Goal: Task Accomplishment & Management: Use online tool/utility

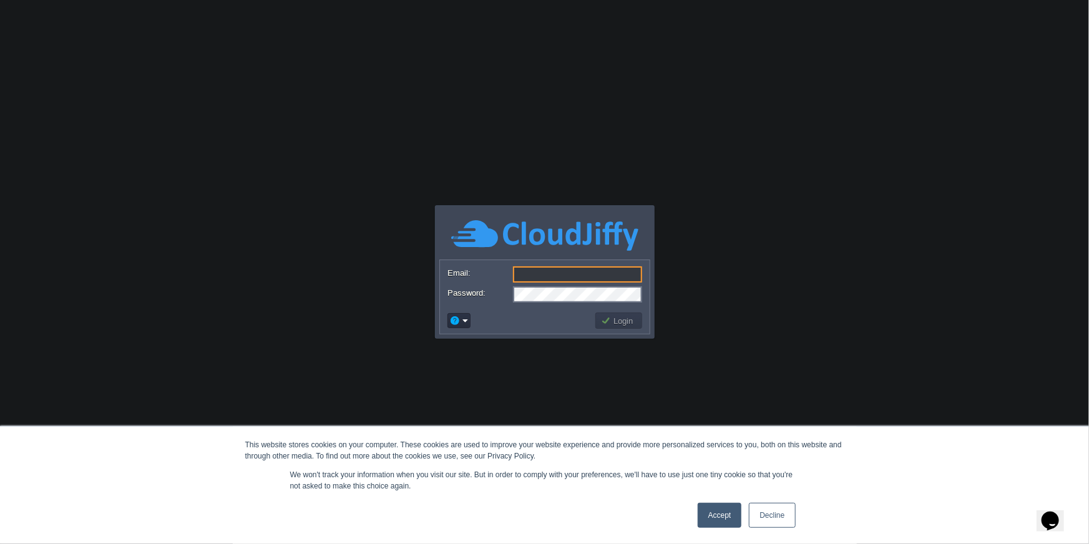
click at [719, 513] on link "Accept" at bounding box center [719, 515] width 44 height 25
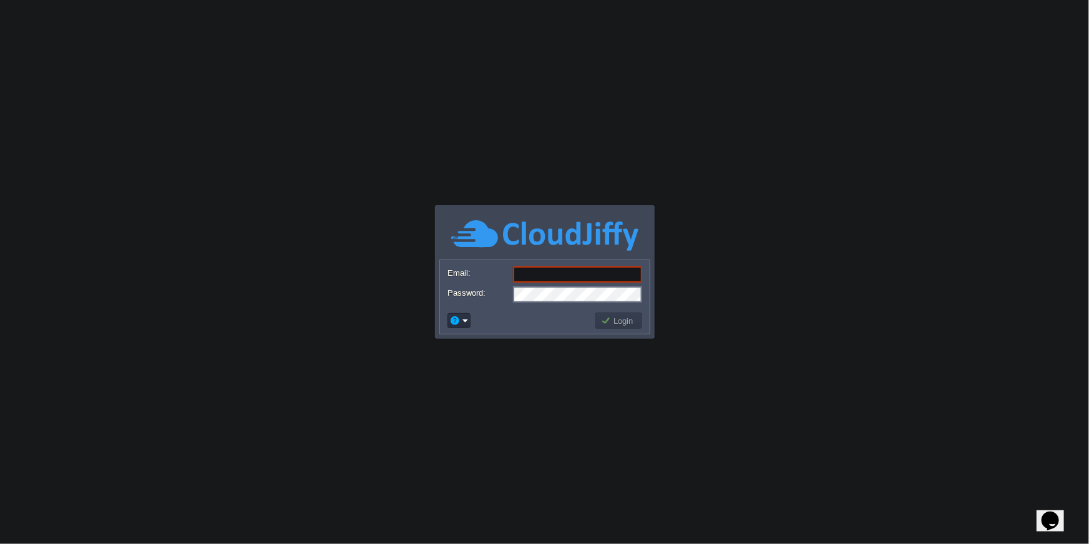
click at [564, 280] on input "Email:" at bounding box center [577, 274] width 129 height 16
type input "[PERSON_NAME][EMAIL_ADDRESS][DOMAIN_NAME]"
click at [621, 322] on button "Login" at bounding box center [619, 320] width 36 height 11
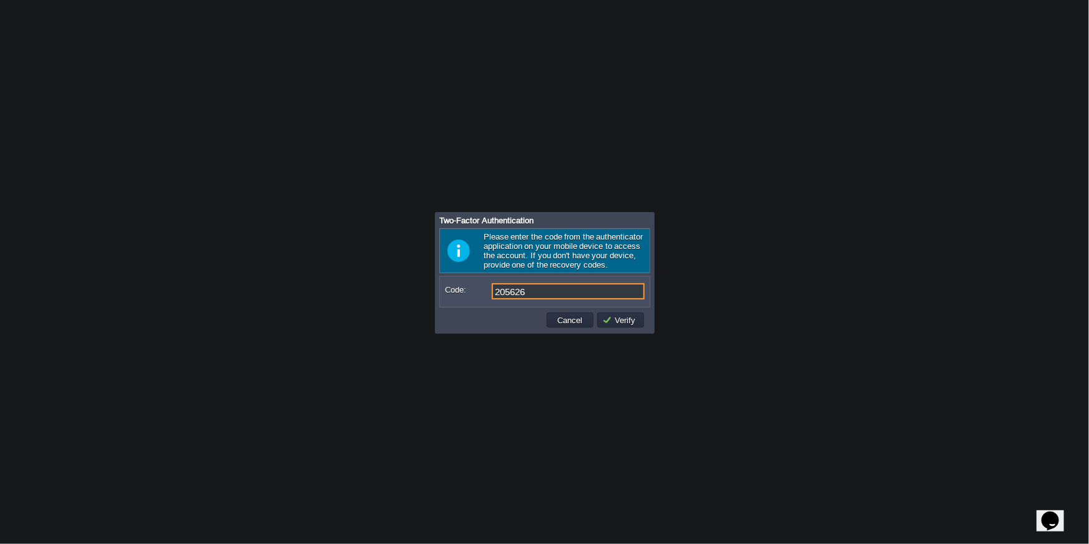
type input "205626"
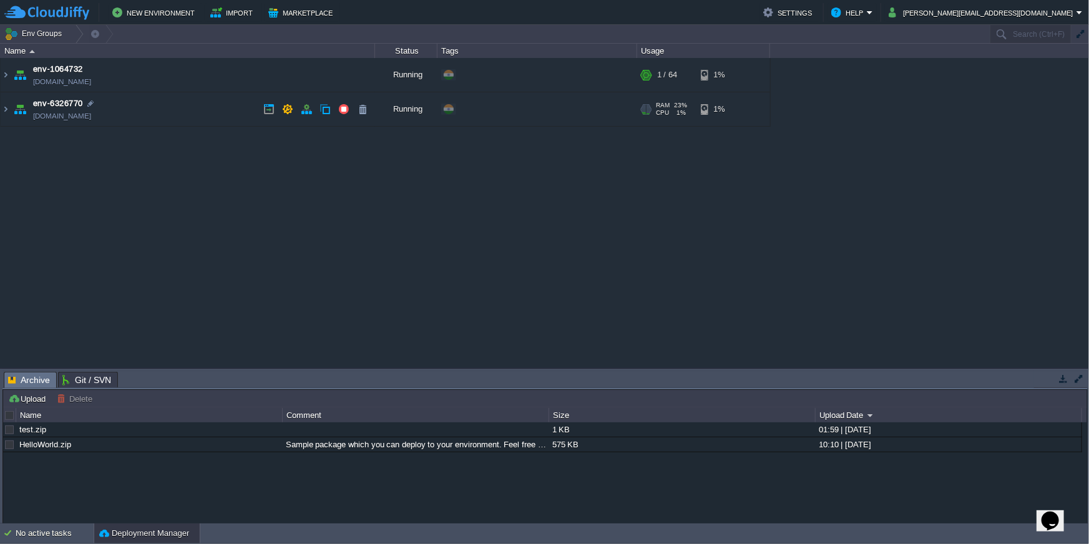
click at [152, 110] on td "env-6326770 [DOMAIN_NAME]" at bounding box center [188, 109] width 374 height 34
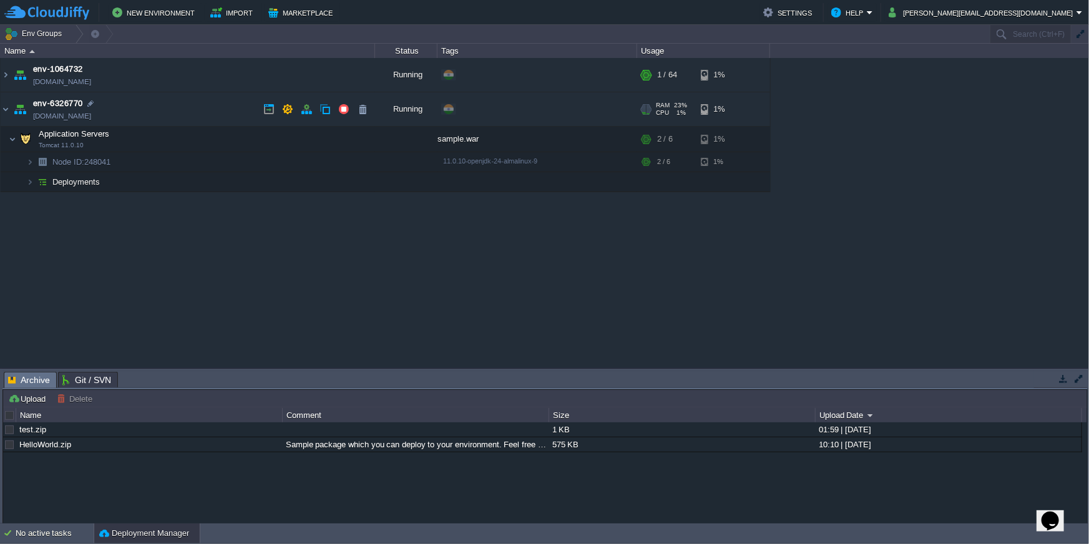
click at [152, 110] on td "env-6326770 [DOMAIN_NAME]" at bounding box center [188, 109] width 374 height 34
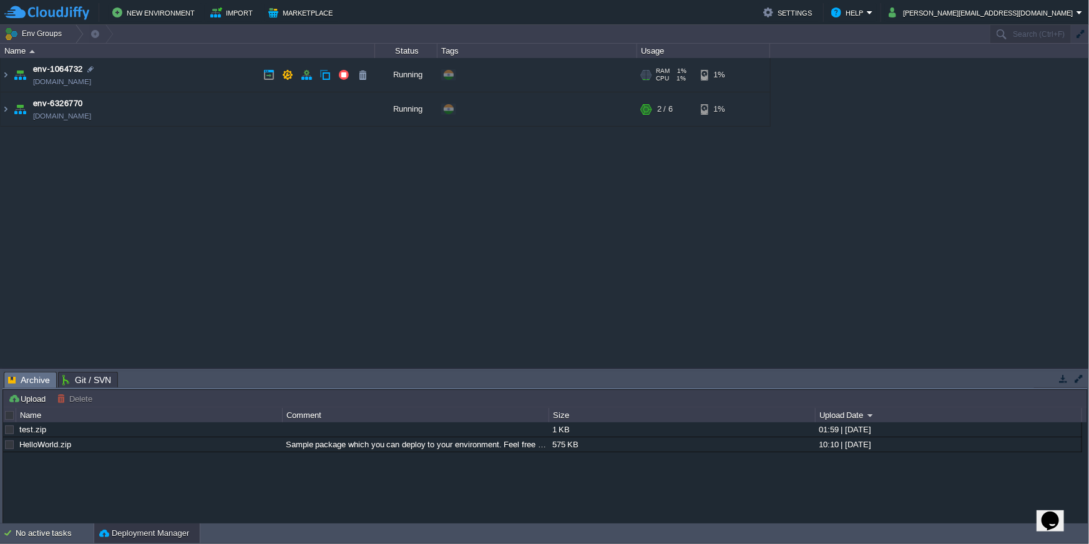
click at [150, 81] on td "env-1064732 [DOMAIN_NAME]" at bounding box center [188, 75] width 374 height 34
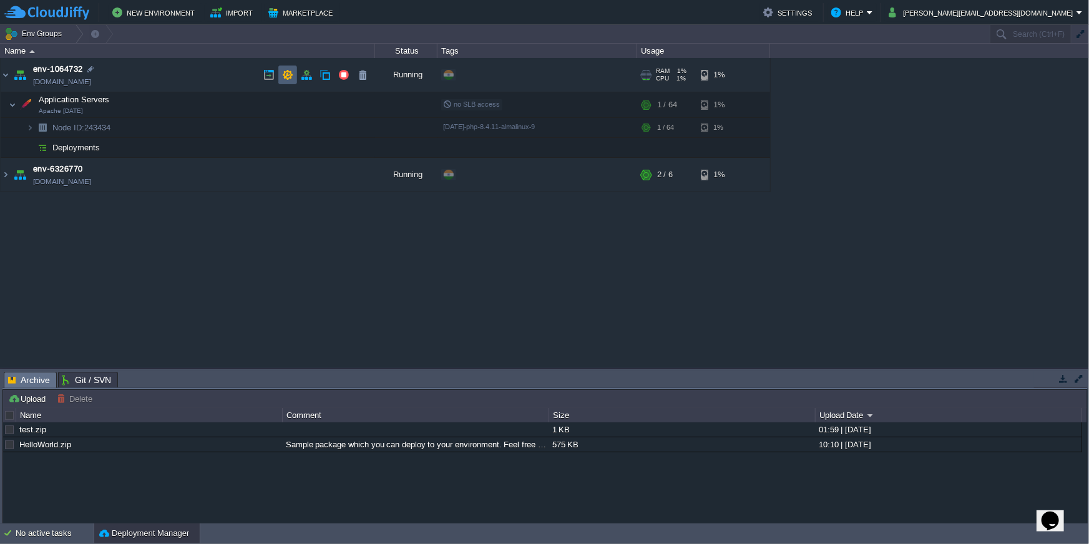
click at [290, 76] on button "button" at bounding box center [287, 74] width 11 height 11
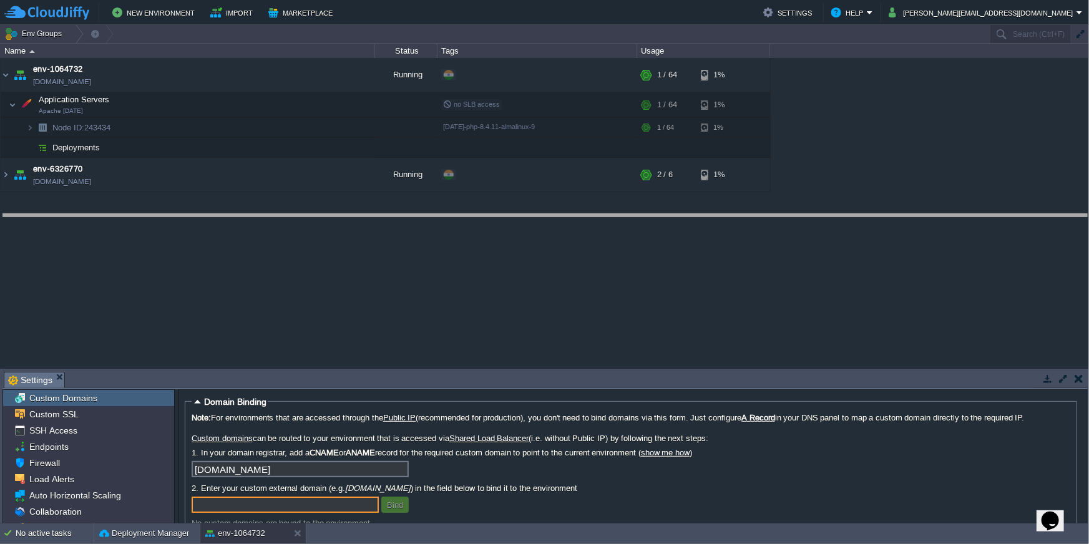
drag, startPoint x: 470, startPoint y: 372, endPoint x: 455, endPoint y: 215, distance: 158.5
click at [455, 215] on body "New Environment Import Marketplace Bonus ₹0.00 Upgrade Account Settings Help [P…" at bounding box center [544, 272] width 1089 height 544
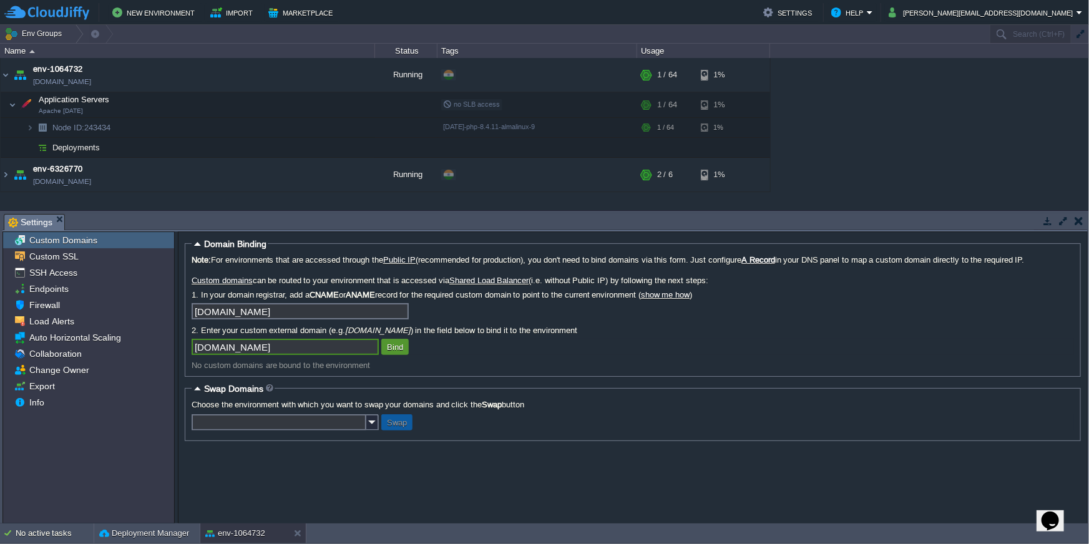
type input "[DOMAIN_NAME]"
click at [394, 349] on button "Bind" at bounding box center [395, 346] width 24 height 11
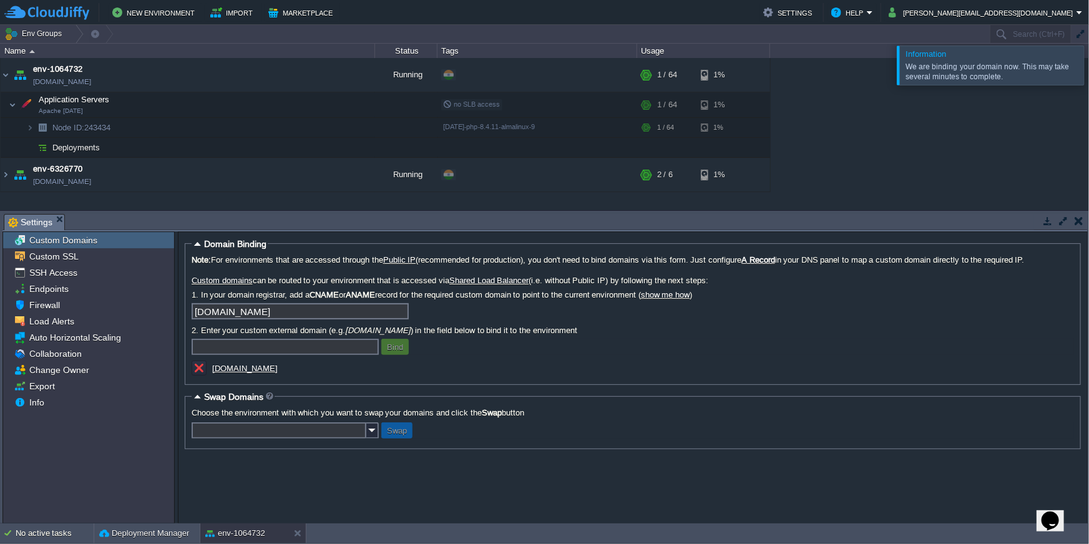
click at [278, 368] on u "[DOMAIN_NAME]" at bounding box center [244, 368] width 65 height 9
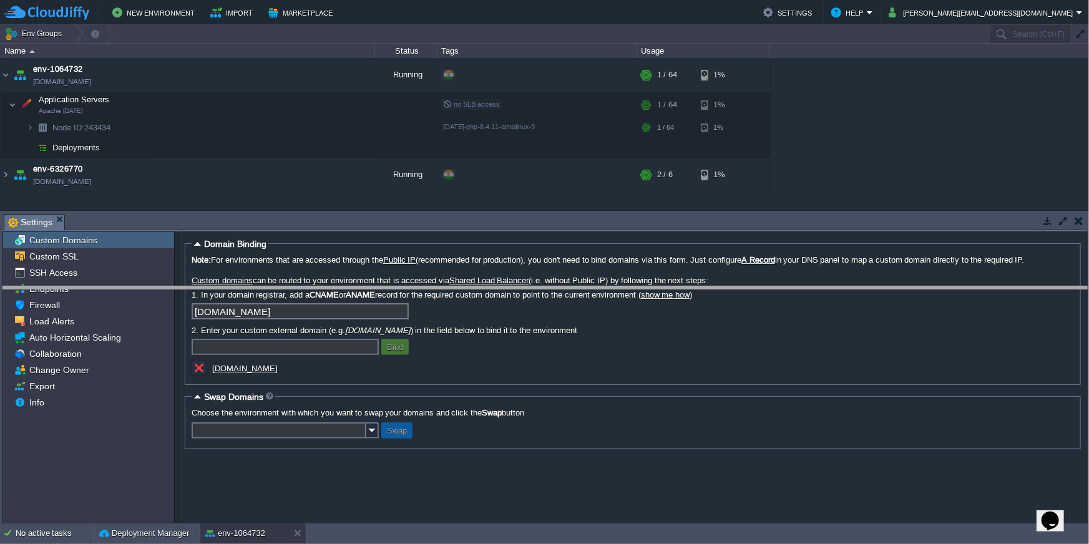
drag, startPoint x: 318, startPoint y: 222, endPoint x: 322, endPoint y: 303, distance: 80.6
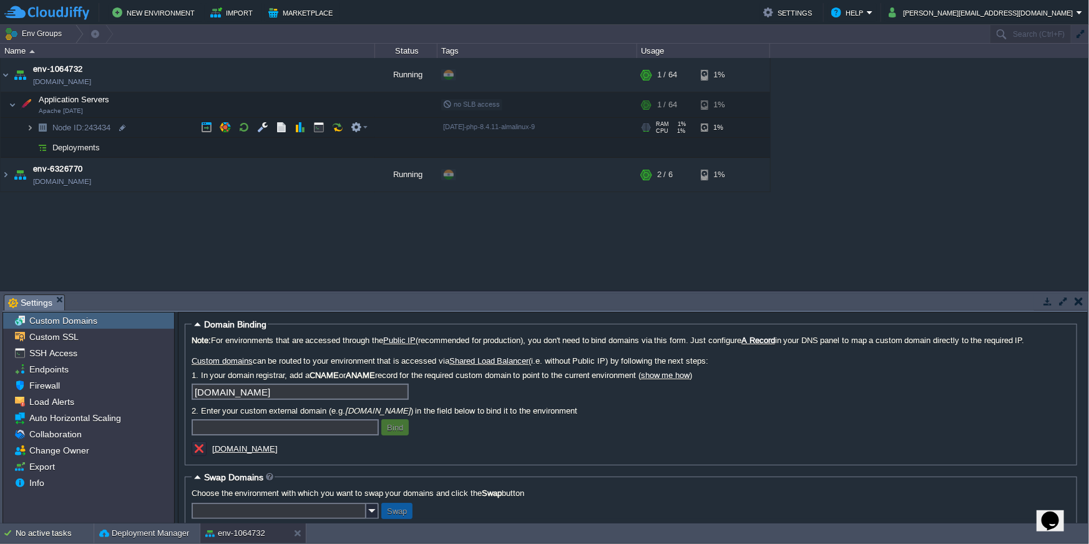
click at [27, 125] on img at bounding box center [29, 127] width 7 height 19
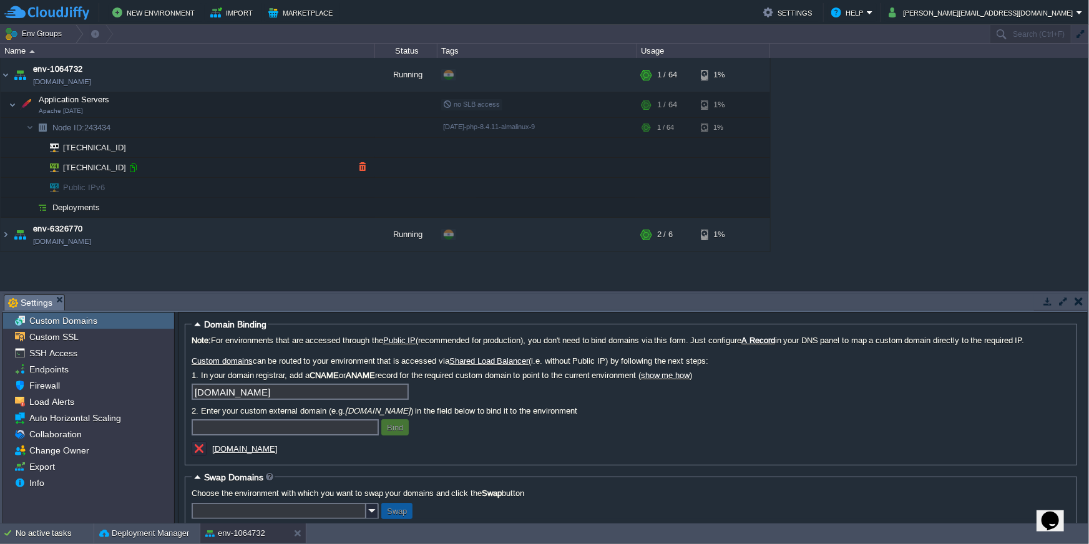
click at [131, 167] on div at bounding box center [132, 167] width 11 height 11
click at [130, 171] on div at bounding box center [132, 167] width 11 height 11
click at [105, 125] on span "Node ID: 243434" at bounding box center [81, 127] width 61 height 11
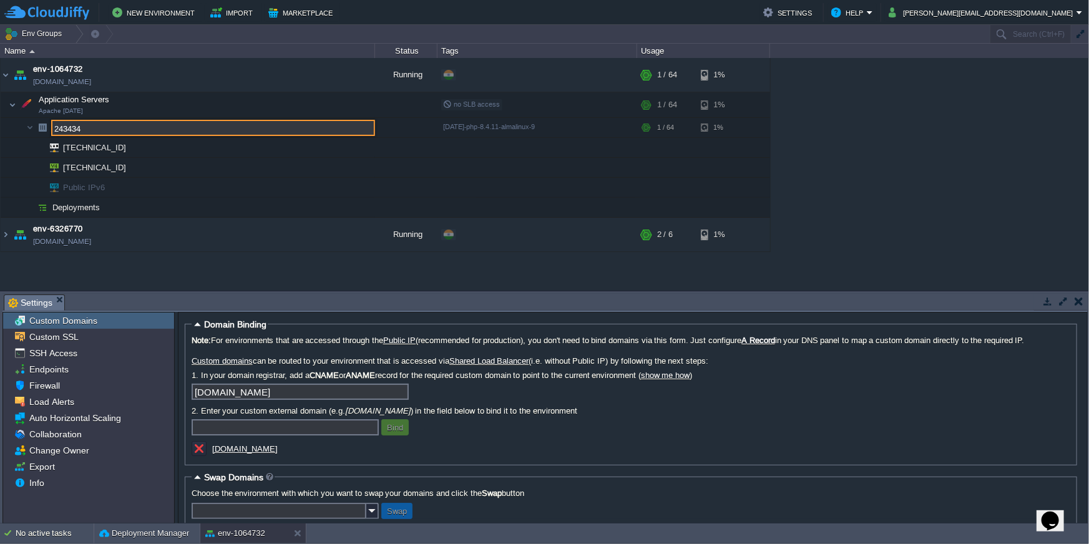
click at [105, 125] on input "243434" at bounding box center [213, 128] width 324 height 16
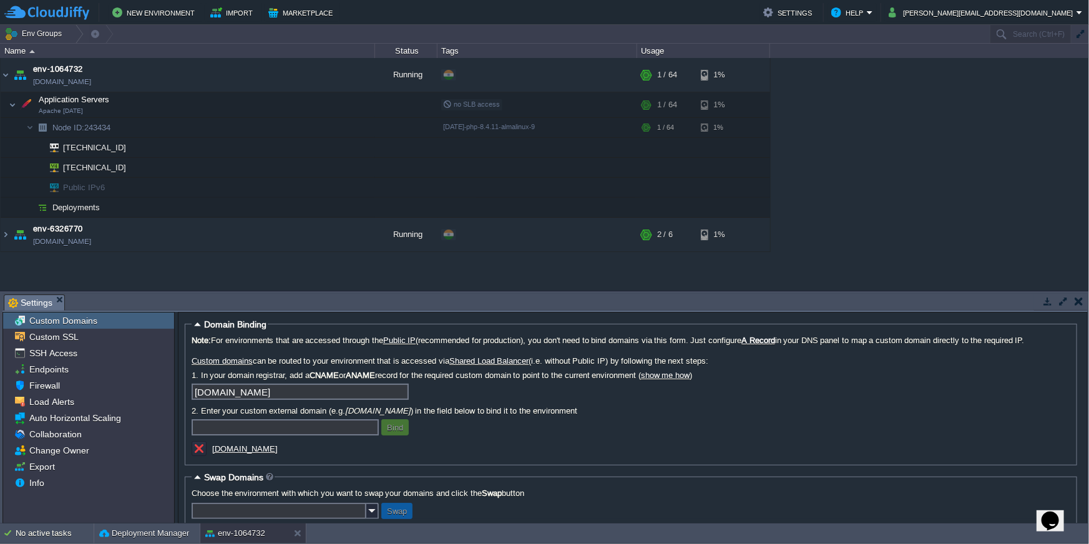
click at [262, 451] on u "[DOMAIN_NAME]" at bounding box center [244, 448] width 65 height 9
click at [301, 292] on div "Tasks Activity Log Archive Git / SVN Settings Upload Delete Deploy to ... Custo…" at bounding box center [545, 407] width 1090 height 233
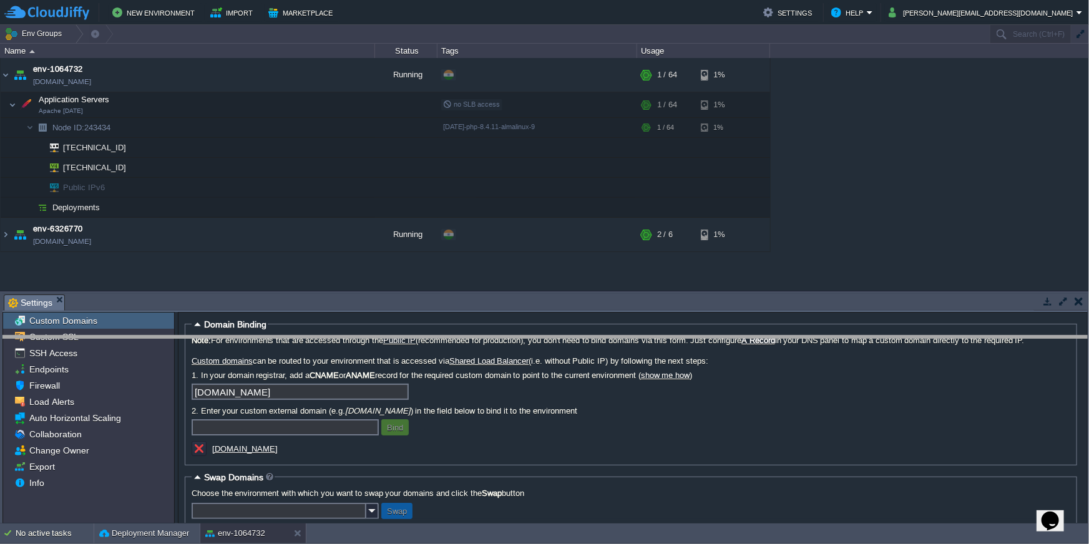
drag, startPoint x: 303, startPoint y: 296, endPoint x: 293, endPoint y: 337, distance: 42.8
click at [293, 337] on body "New Environment Import Marketplace Bonus ₹0.00 Upgrade Account Settings Help [P…" at bounding box center [544, 272] width 1089 height 544
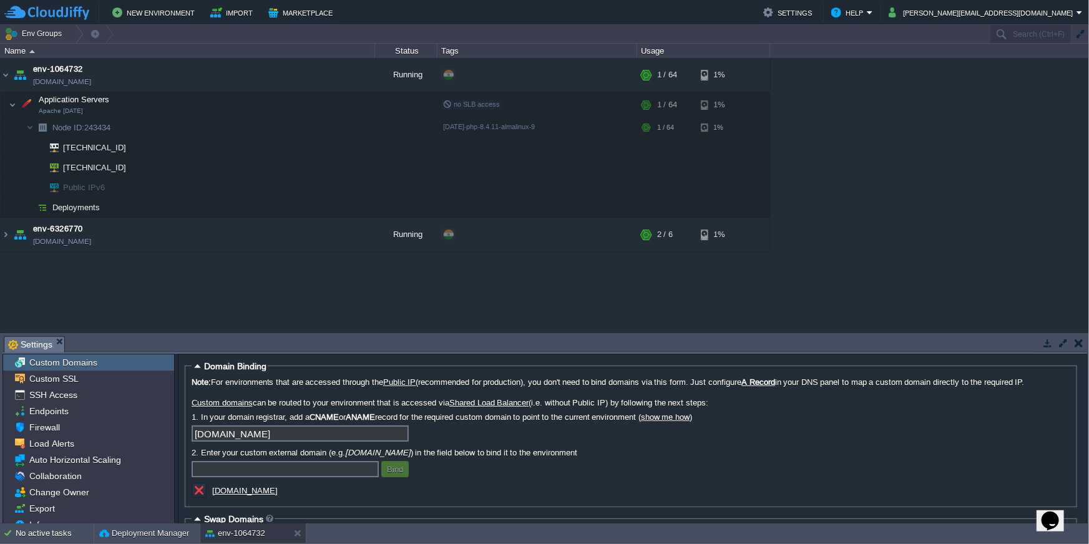
scroll to position [59, 0]
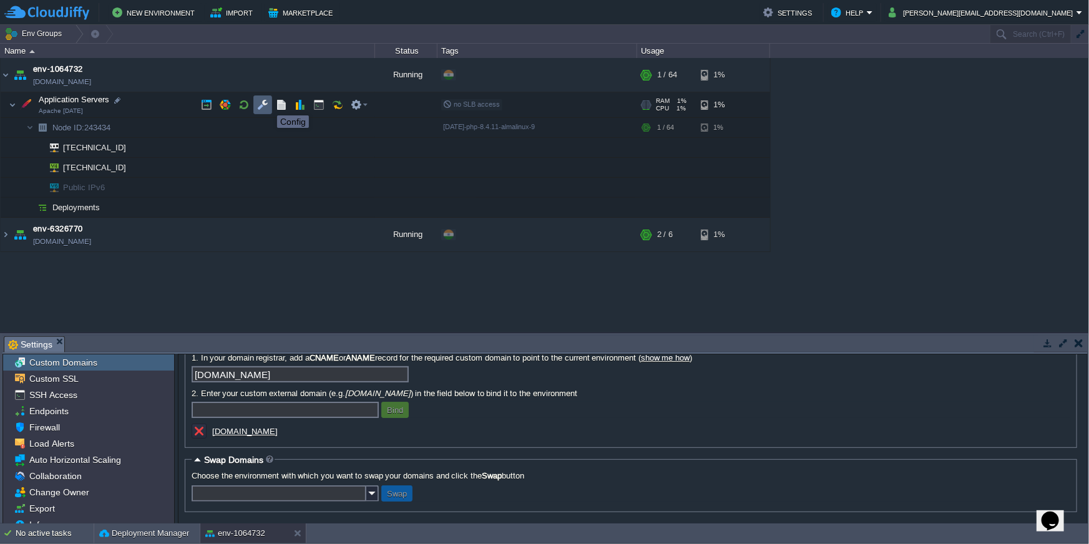
click at [258, 104] on button "button" at bounding box center [262, 104] width 11 height 11
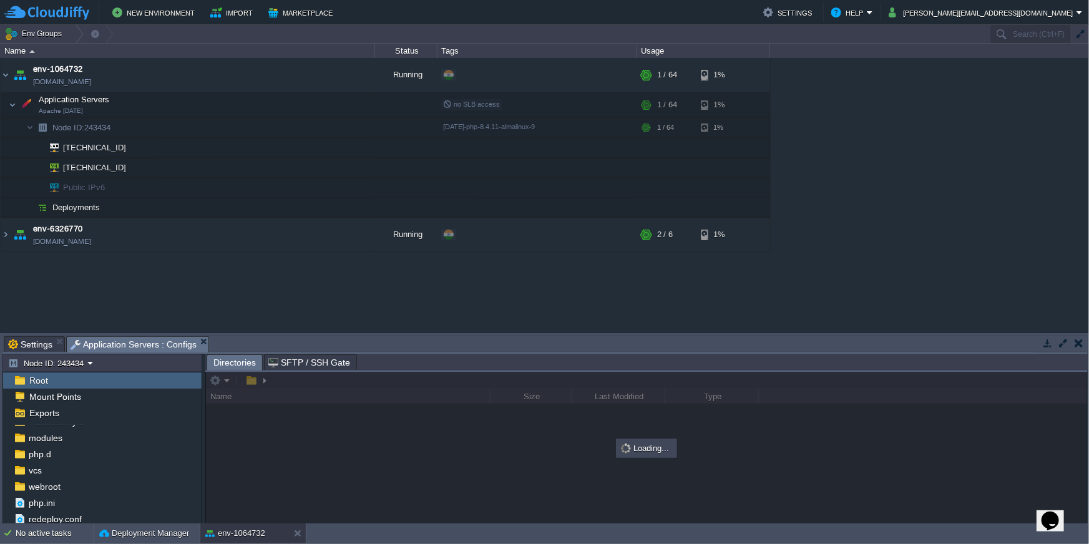
scroll to position [125, 0]
click at [77, 480] on div "webroot" at bounding box center [102, 486] width 198 height 16
click at [80, 455] on div "conf" at bounding box center [102, 449] width 198 height 16
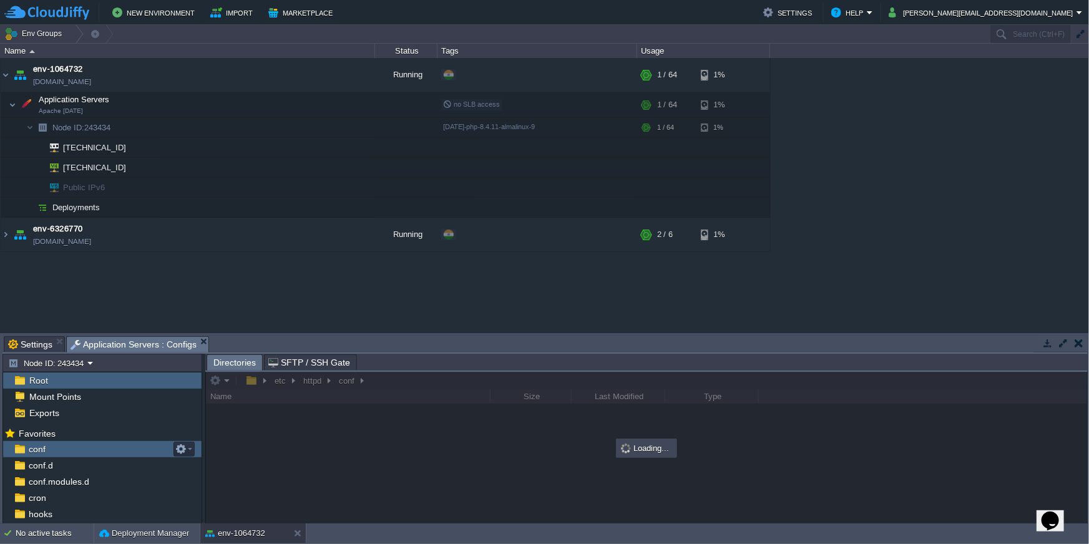
click at [80, 455] on div "conf" at bounding box center [102, 449] width 198 height 16
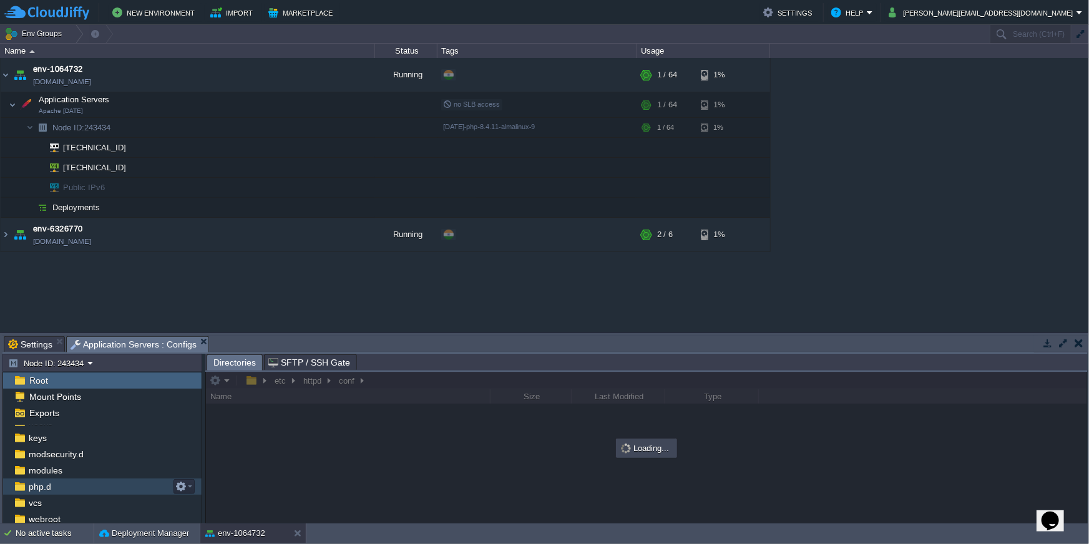
scroll to position [125, 0]
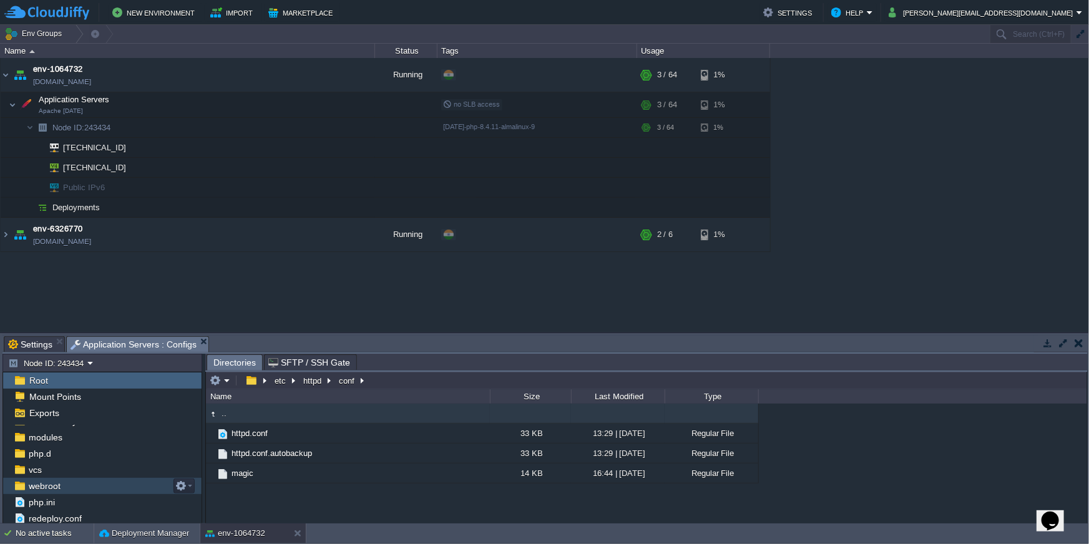
click at [86, 487] on div "webroot" at bounding box center [102, 486] width 198 height 16
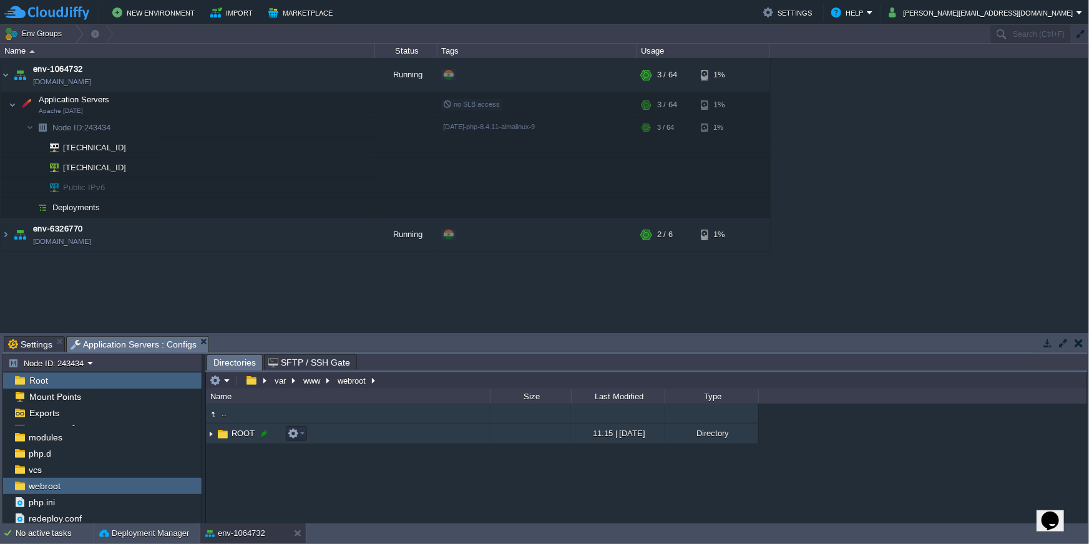
click at [268, 434] on div at bounding box center [263, 433] width 11 height 11
click at [268, 434] on div ".. ROOT 11:15 | [DATE] Directory" at bounding box center [646, 464] width 881 height 120
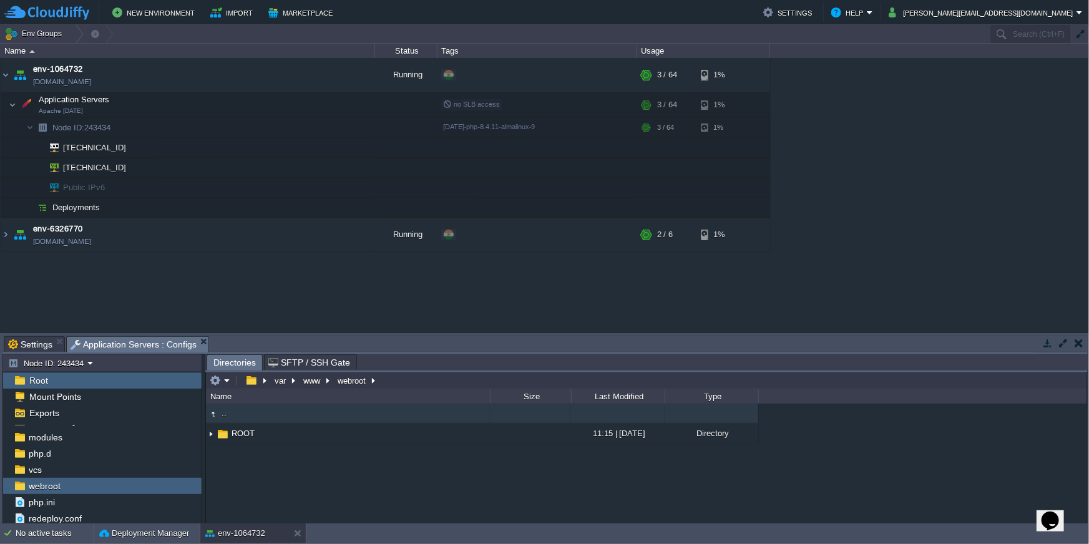
click at [369, 519] on div ".. ROOT 11:15 | [DATE] Directory ROOT" at bounding box center [646, 464] width 881 height 120
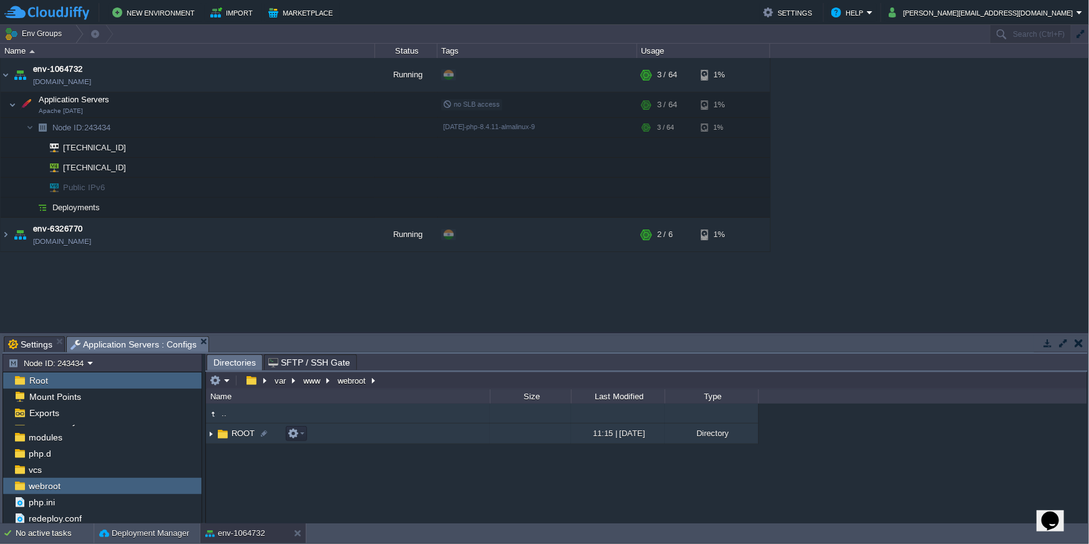
click at [216, 435] on img at bounding box center [223, 434] width 14 height 14
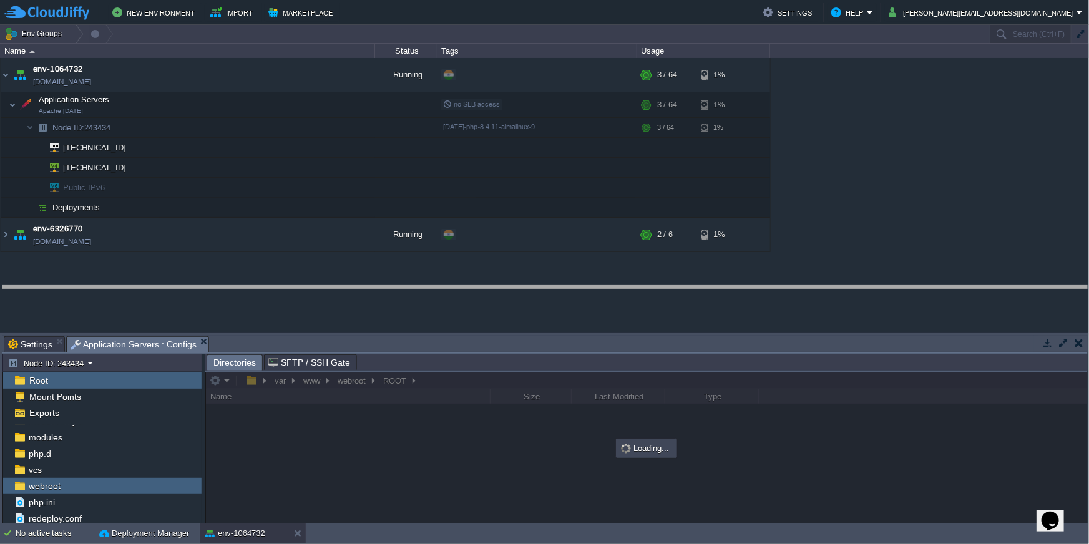
drag, startPoint x: 530, startPoint y: 339, endPoint x: 520, endPoint y: 289, distance: 51.5
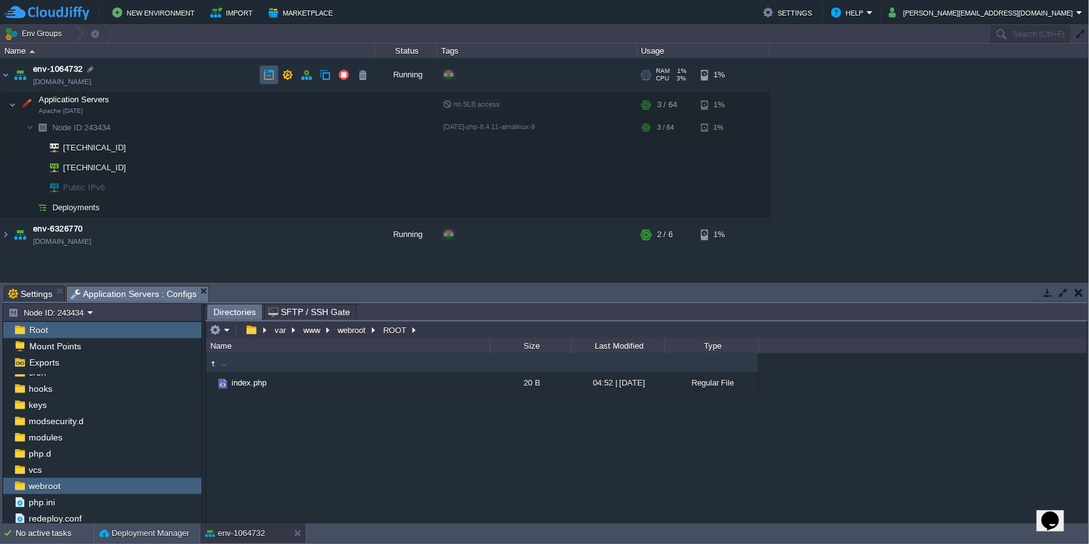
drag, startPoint x: 268, startPoint y: 74, endPoint x: 371, endPoint y: 60, distance: 104.5
click at [267, 74] on button "button" at bounding box center [268, 74] width 11 height 11
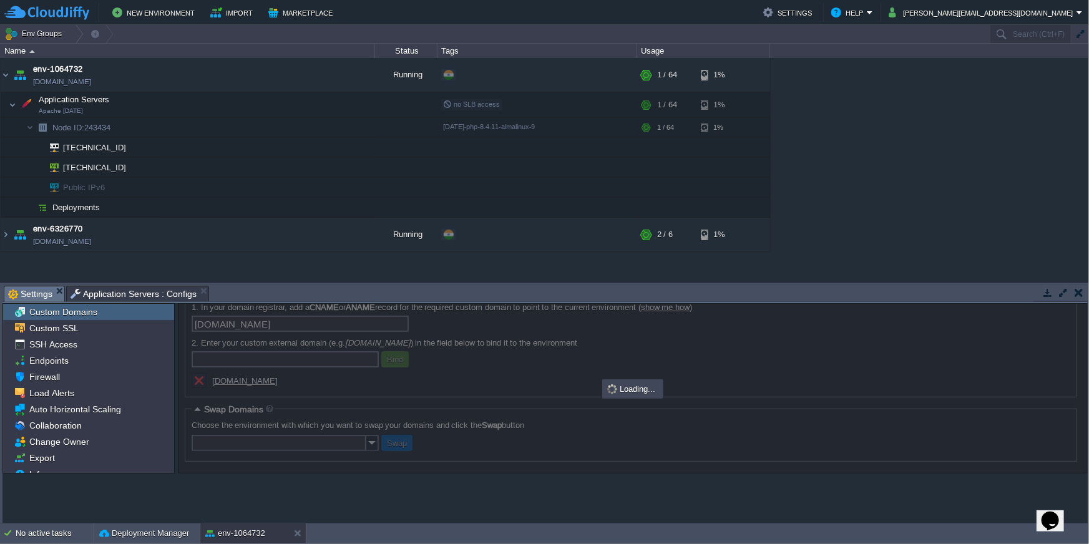
click at [28, 289] on span "Settings" at bounding box center [30, 294] width 44 height 16
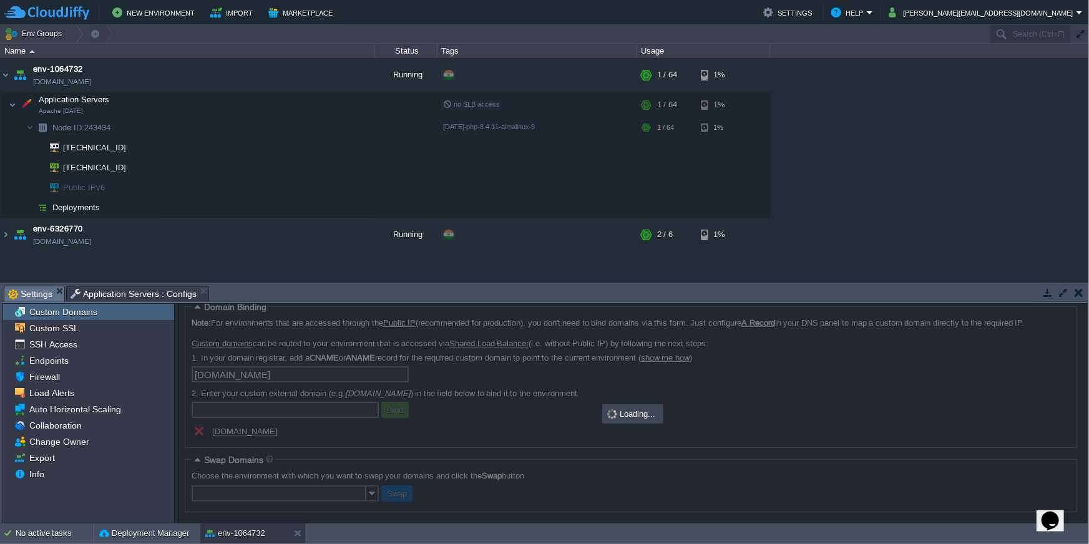
scroll to position [0, 0]
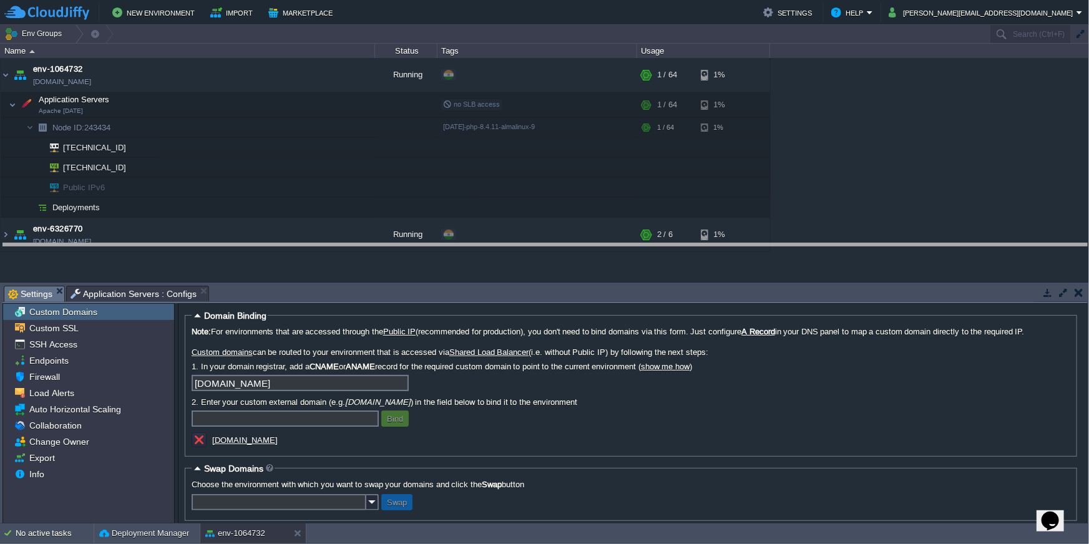
drag, startPoint x: 474, startPoint y: 288, endPoint x: 478, endPoint y: 245, distance: 42.6
click at [478, 245] on body "New Environment Import Marketplace Bonus ₹0.00 Upgrade Account Settings Help [P…" at bounding box center [544, 272] width 1089 height 544
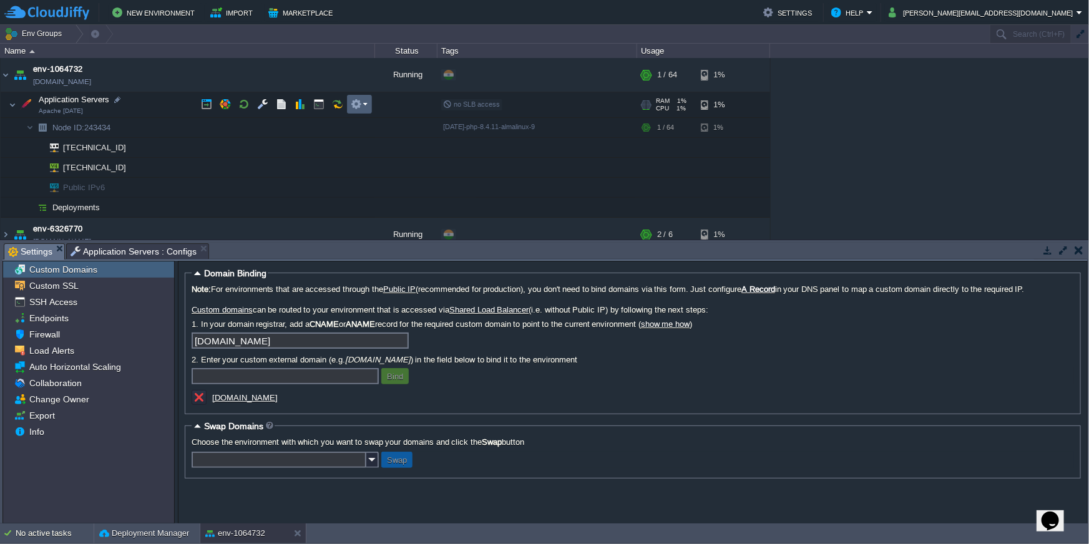
scroll to position [12, 0]
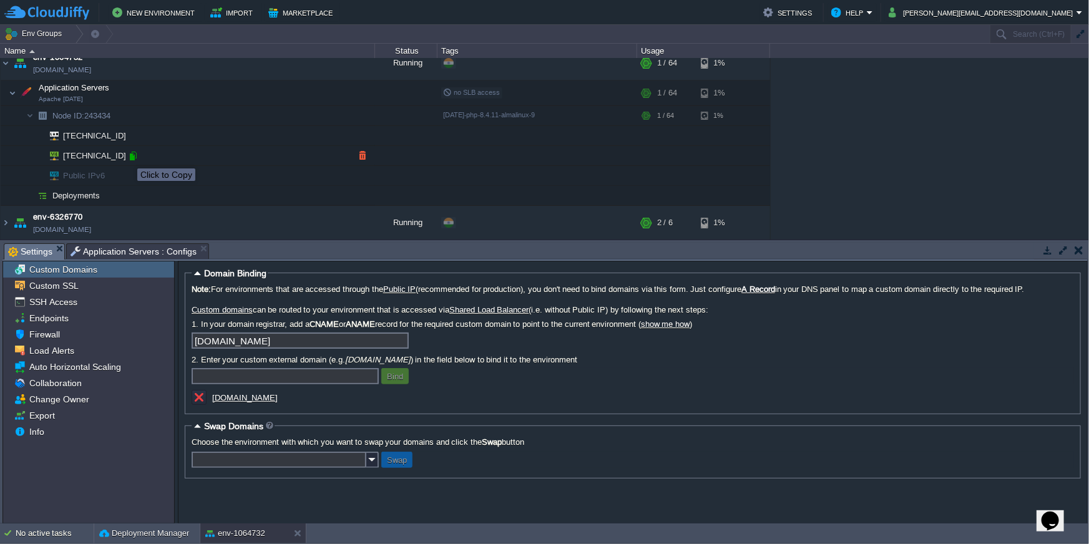
click at [128, 157] on div at bounding box center [132, 155] width 11 height 11
click at [278, 395] on u "[DOMAIN_NAME]" at bounding box center [244, 397] width 65 height 9
